Goal: Information Seeking & Learning: Learn about a topic

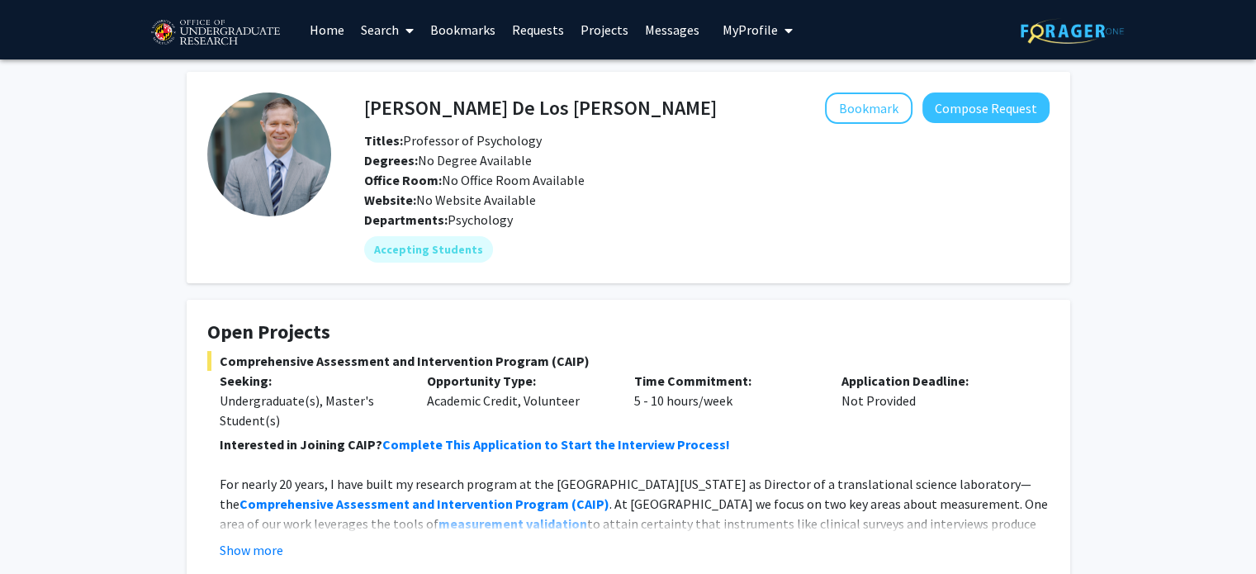
scroll to position [217, 0]
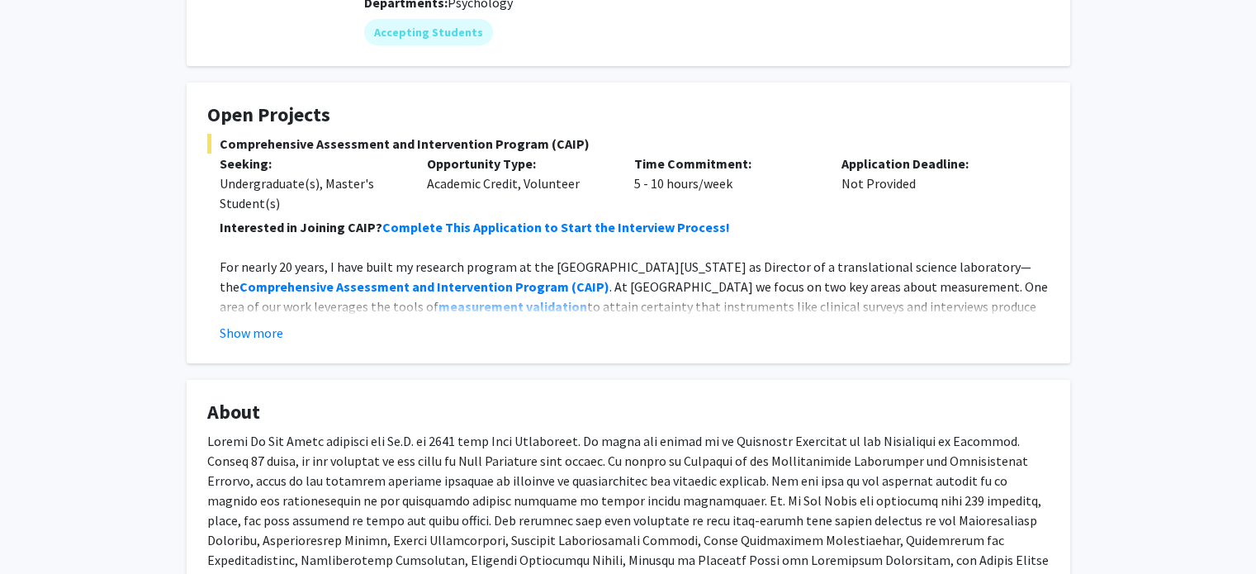
click at [259, 343] on fg-card "Open Projects Comprehensive Assessment and Intervention Program (CAIP) Seeking:…" at bounding box center [629, 223] width 884 height 281
click at [274, 330] on button "Show more" at bounding box center [252, 333] width 64 height 20
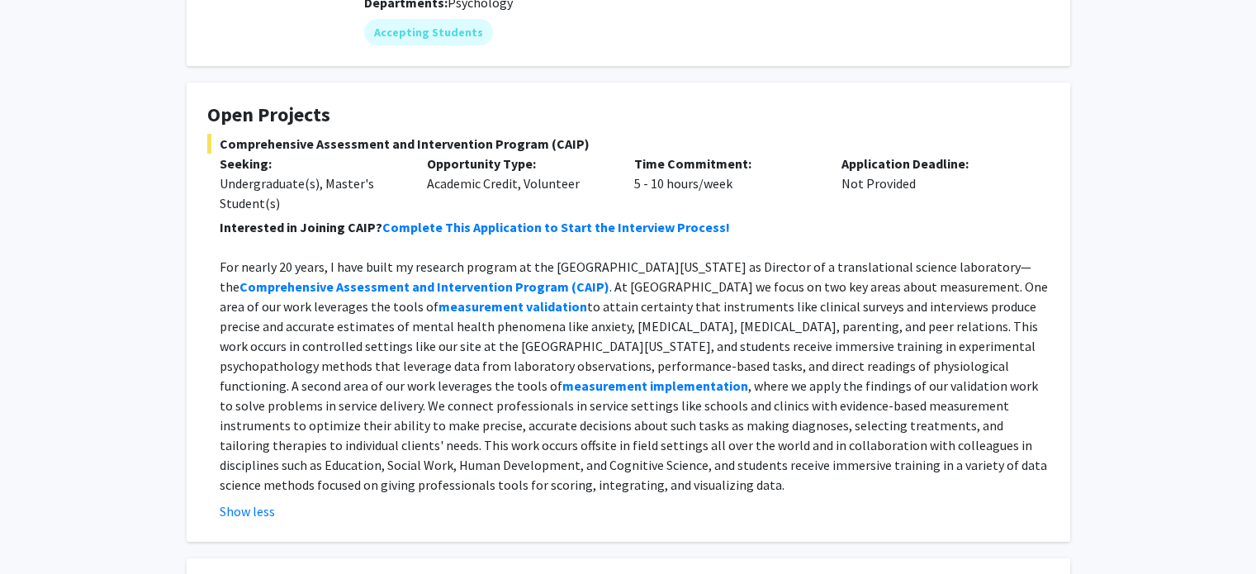
click at [413, 344] on p "For nearly 20 years, I have built my research program at the University of Mary…" at bounding box center [635, 376] width 830 height 238
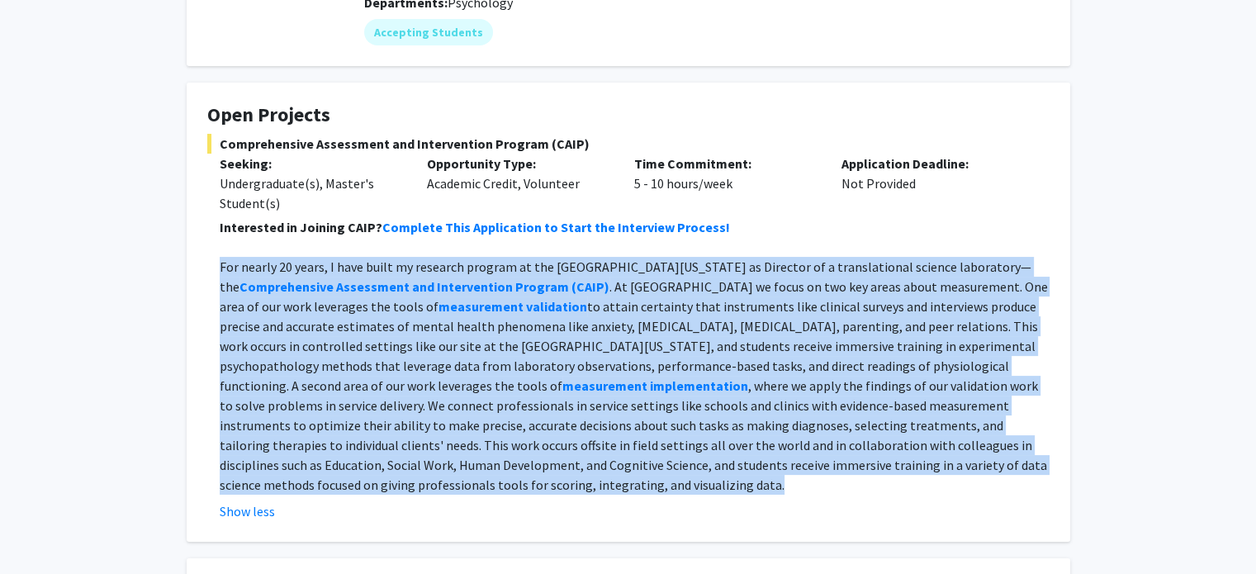
click at [413, 344] on p "For nearly 20 years, I have built my research program at the University of Mary…" at bounding box center [635, 376] width 830 height 238
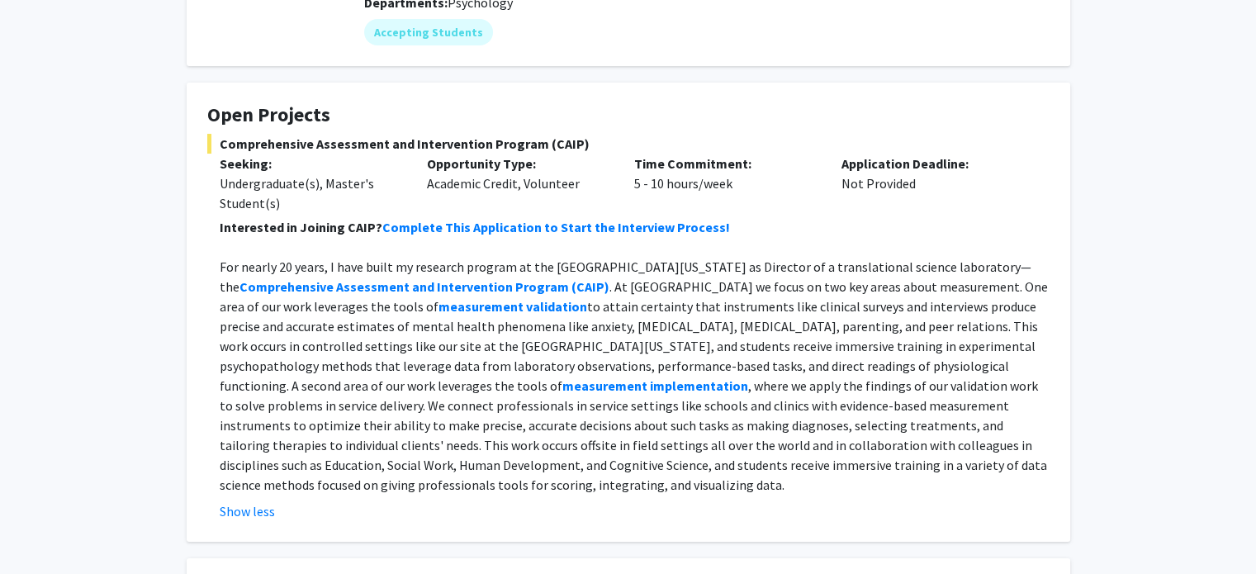
click at [486, 330] on p "For nearly 20 years, I have built my research program at the University of Mary…" at bounding box center [635, 376] width 830 height 238
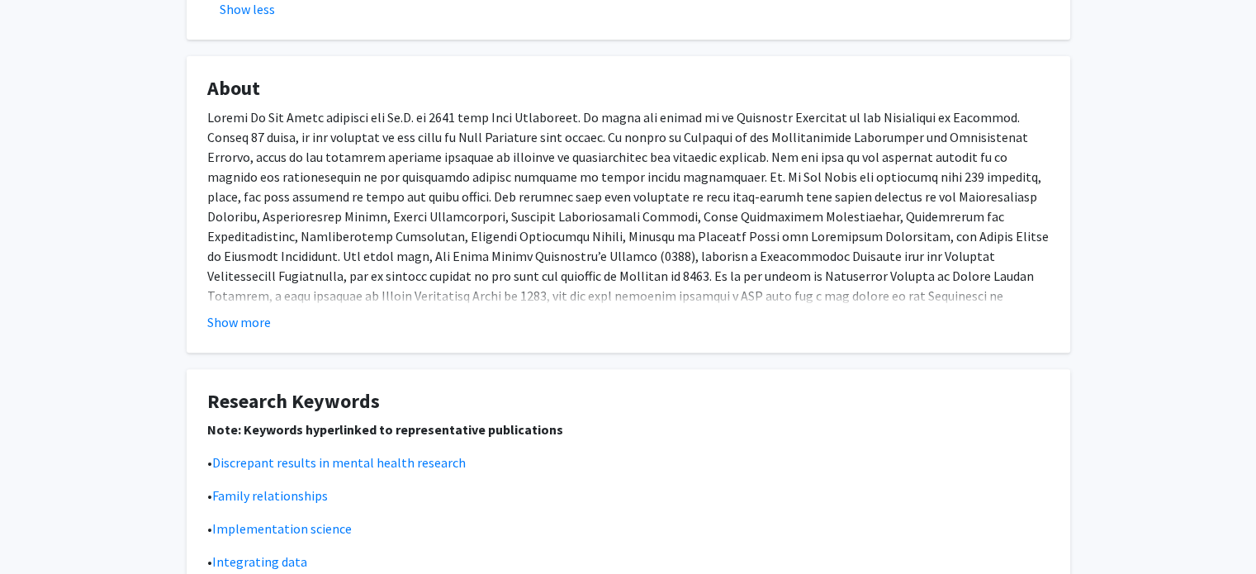
scroll to position [918, 0]
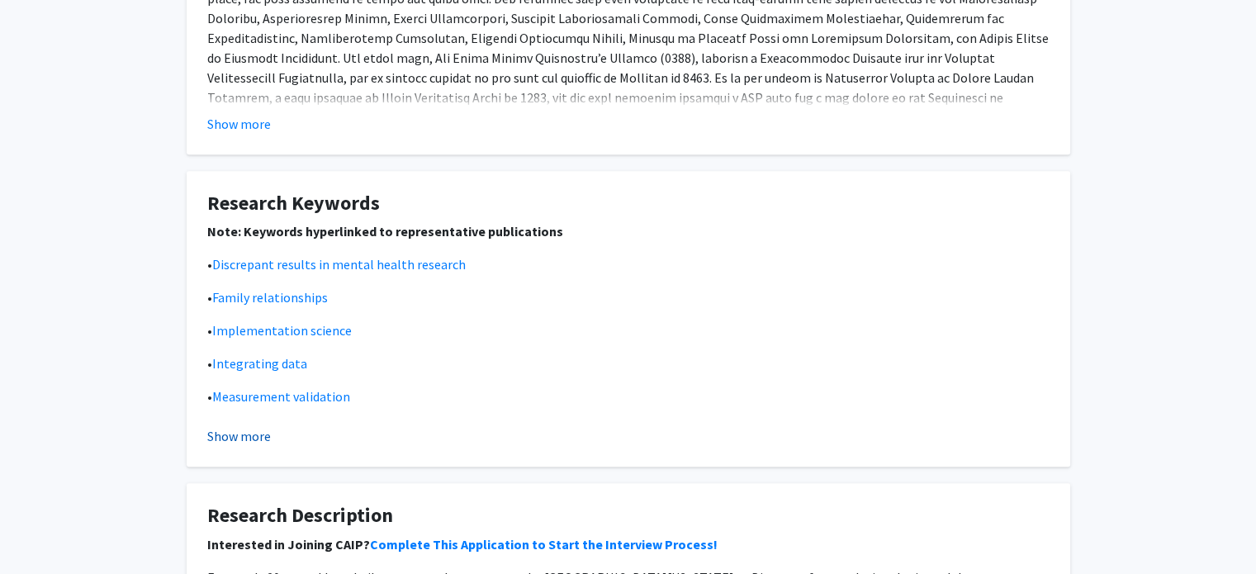
click at [251, 442] on button "Show more" at bounding box center [239, 436] width 64 height 20
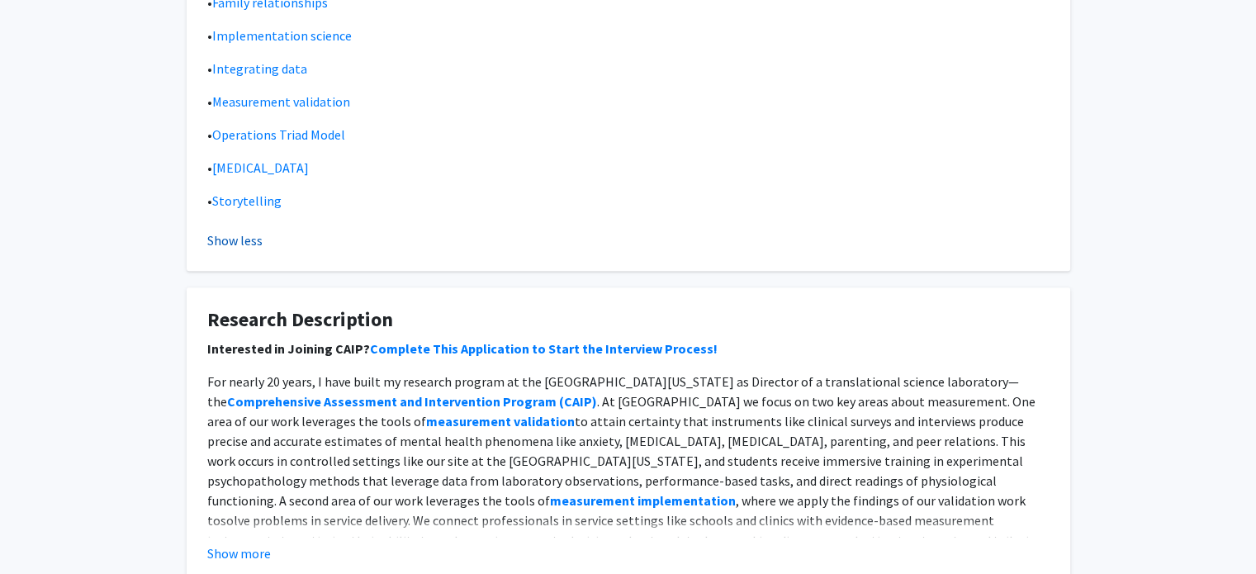
scroll to position [1239, 0]
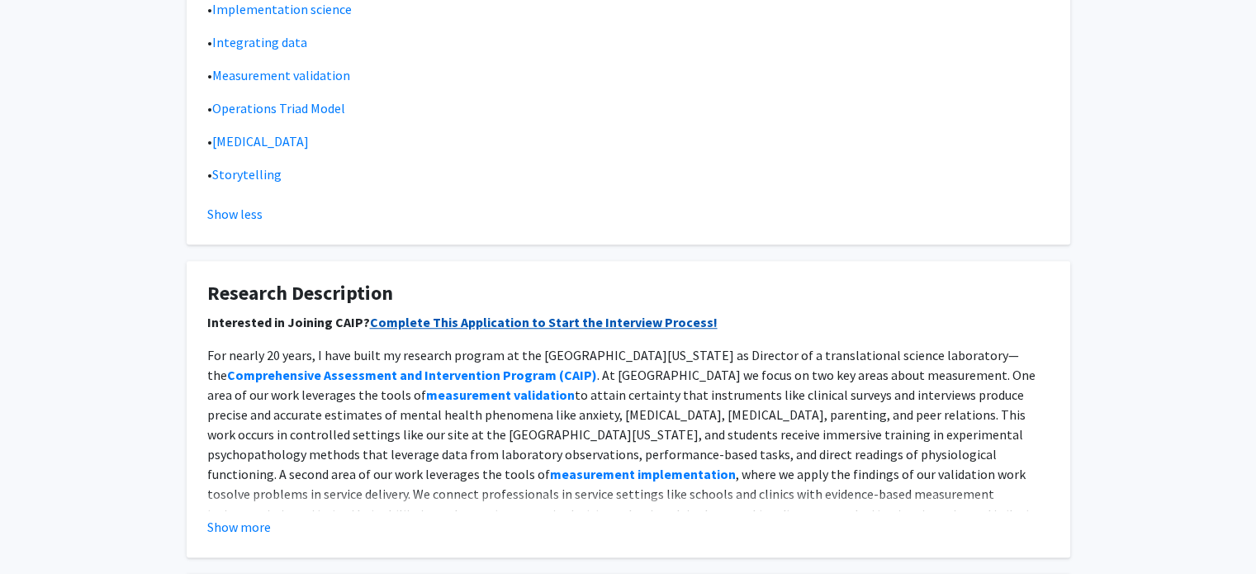
click at [436, 315] on link "Complete This Application to Start the Interview Process!" at bounding box center [544, 322] width 348 height 17
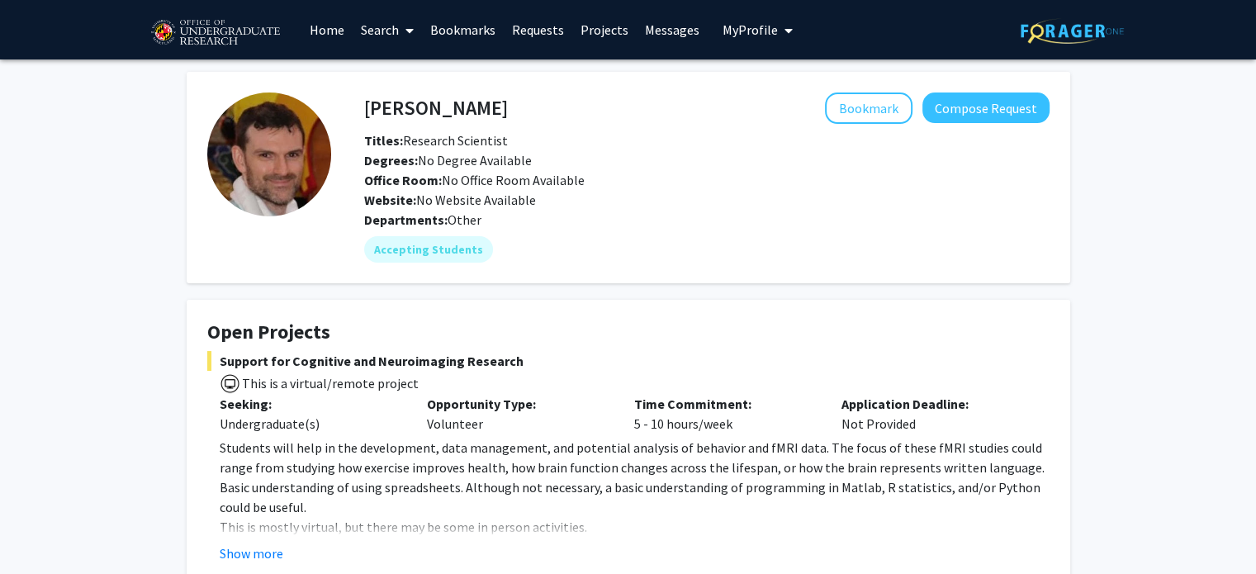
click at [630, 174] on div "Office Room: No Office Room Available" at bounding box center [707, 180] width 710 height 20
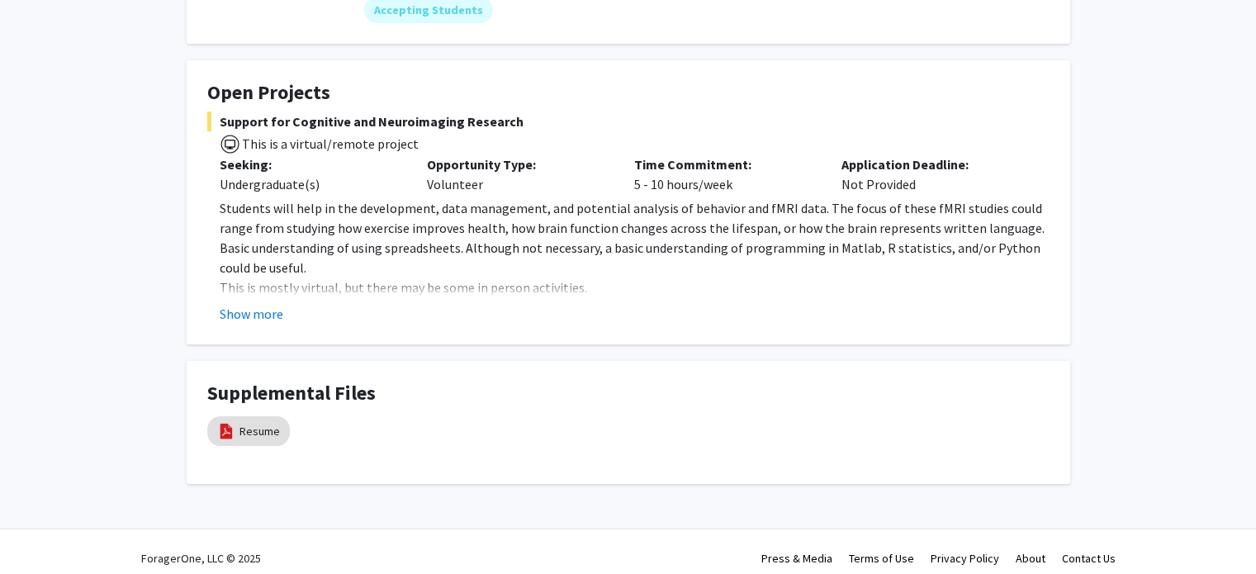
scroll to position [252, 0]
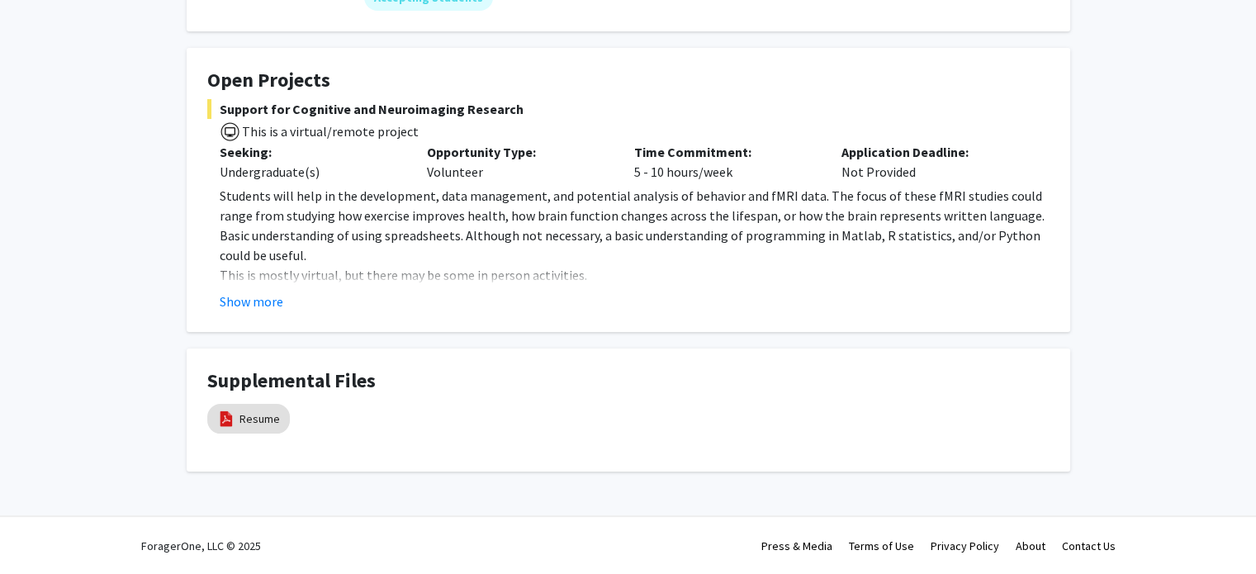
click at [264, 311] on fg-card "Open Projects Support for Cognitive and Neuroimaging Research This is a virtual…" at bounding box center [629, 190] width 884 height 284
click at [259, 293] on button "Show more" at bounding box center [252, 302] width 64 height 20
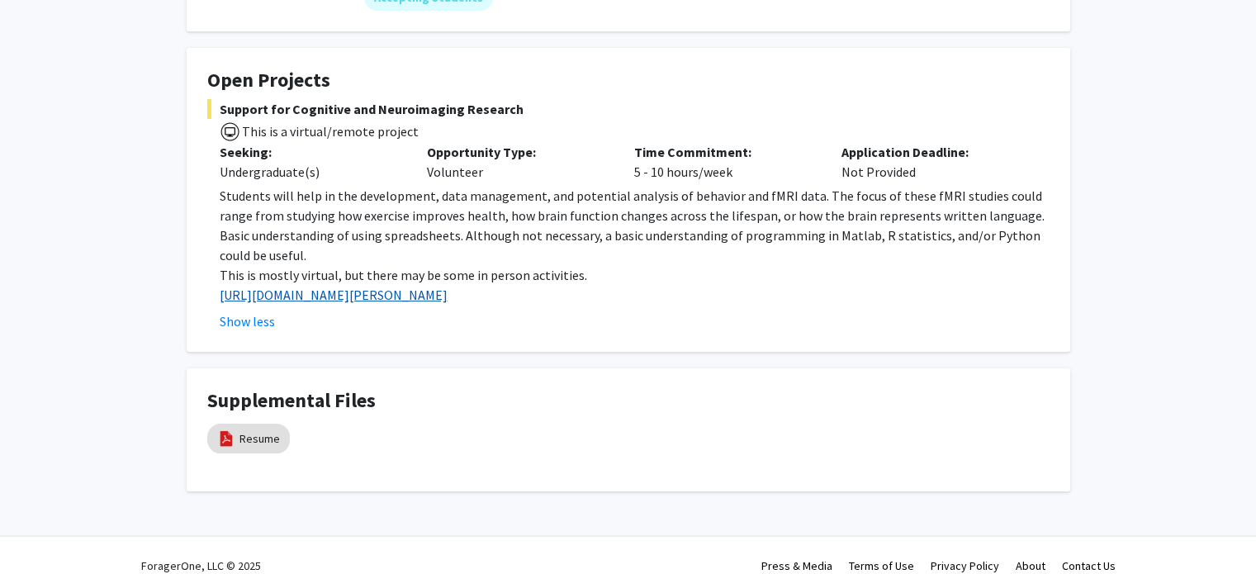
click at [319, 293] on link "[URL][DOMAIN_NAME][PERSON_NAME]" at bounding box center [334, 295] width 228 height 17
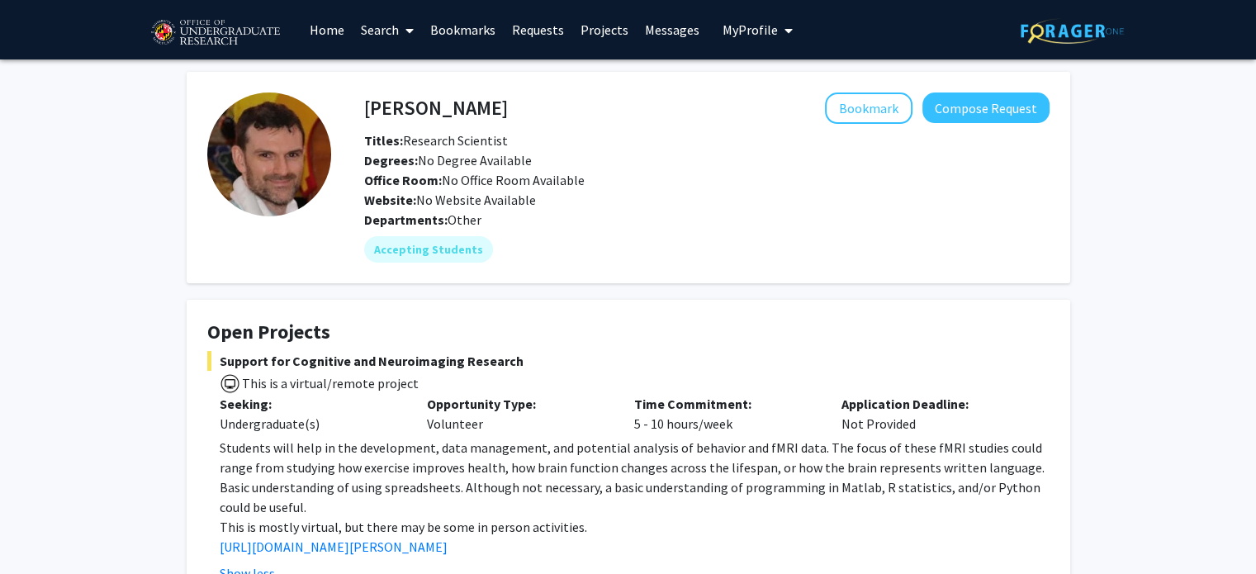
scroll to position [168, 0]
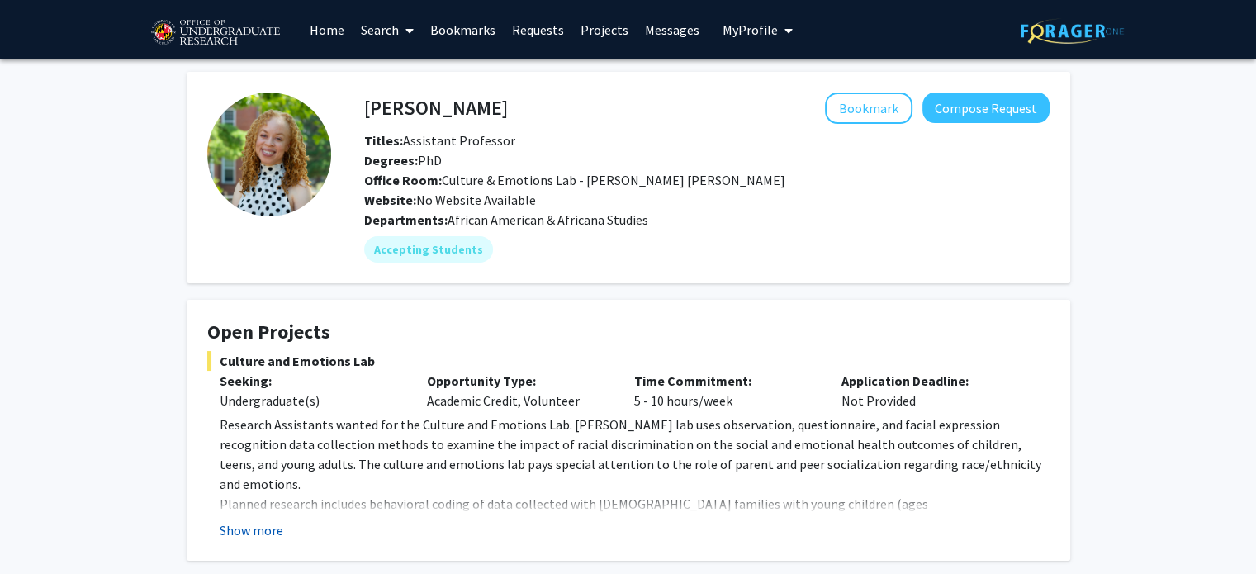
click at [276, 521] on button "Show more" at bounding box center [252, 530] width 64 height 20
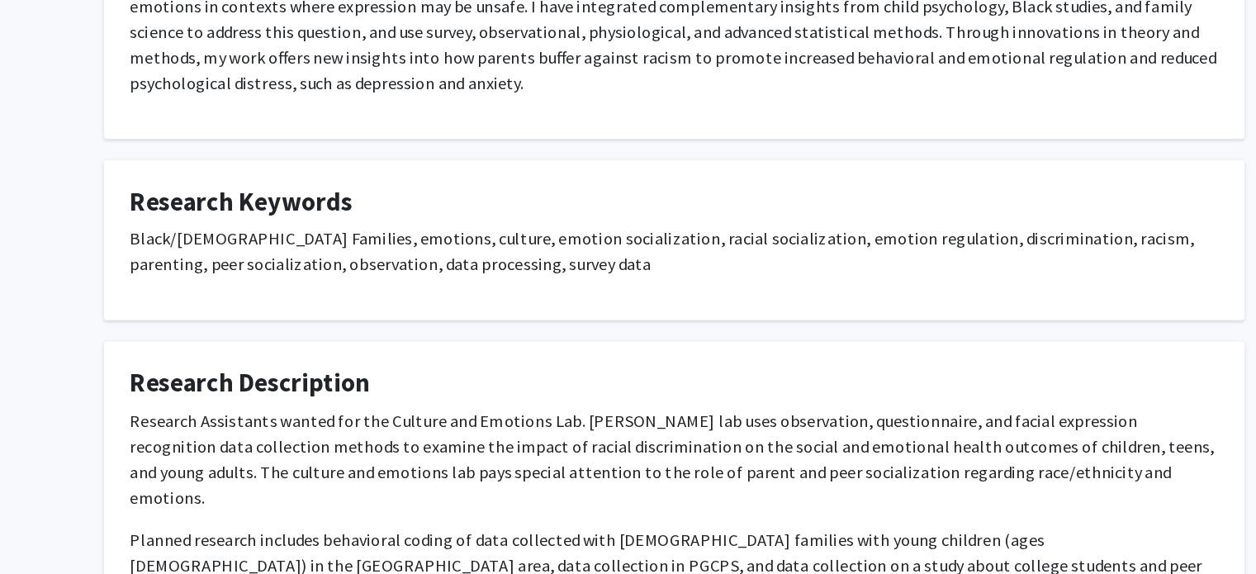
scroll to position [664, 0]
click at [473, 444] on p "Research Assistants wanted for the Culture and Emotions Lab. [PERSON_NAME] lab …" at bounding box center [628, 483] width 843 height 79
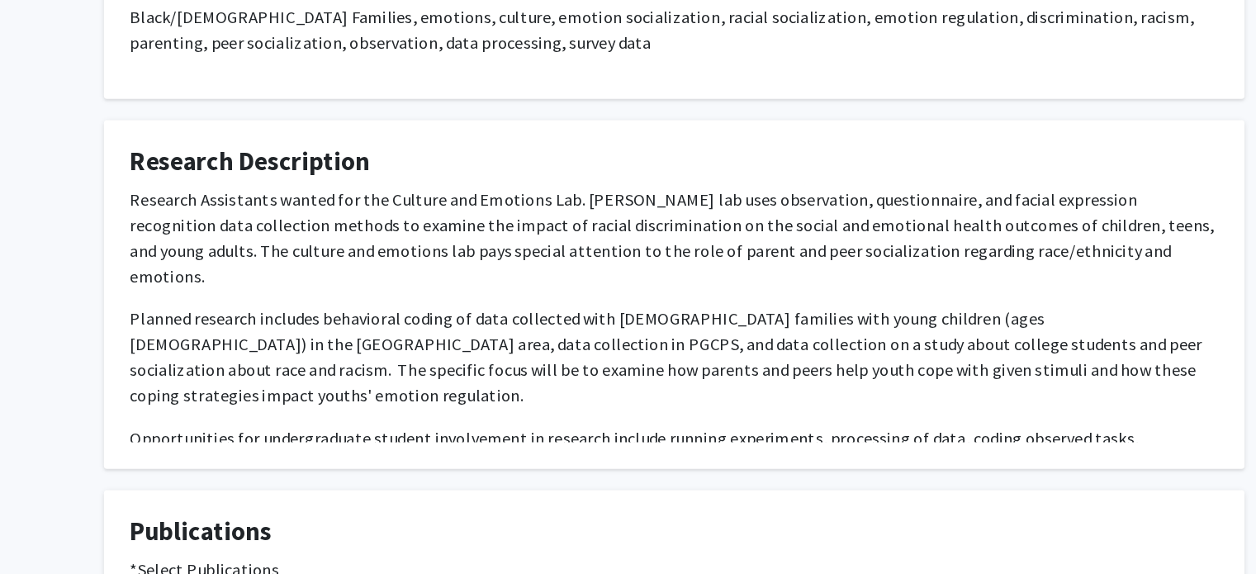
click at [473, 458] on p "Opportunities for undergraduate student involvement in research include running…" at bounding box center [628, 478] width 843 height 40
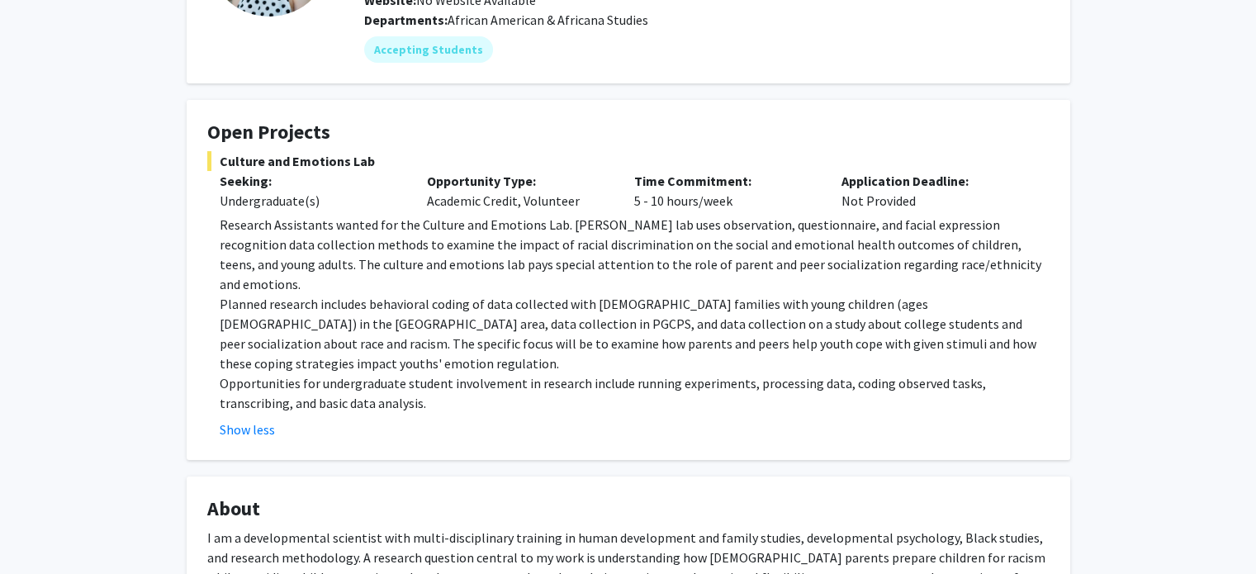
scroll to position [35, 0]
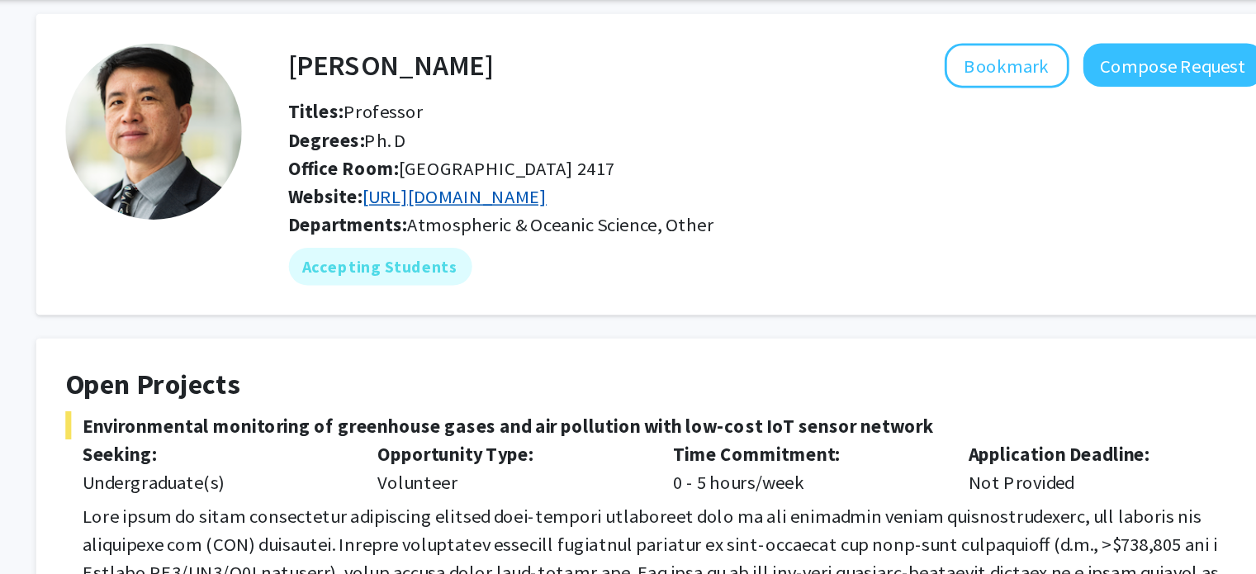
click at [530, 200] on link "https://www2.atmos.umd.edu/~zeng/" at bounding box center [481, 200] width 130 height 17
